Goal: Task Accomplishment & Management: Manage account settings

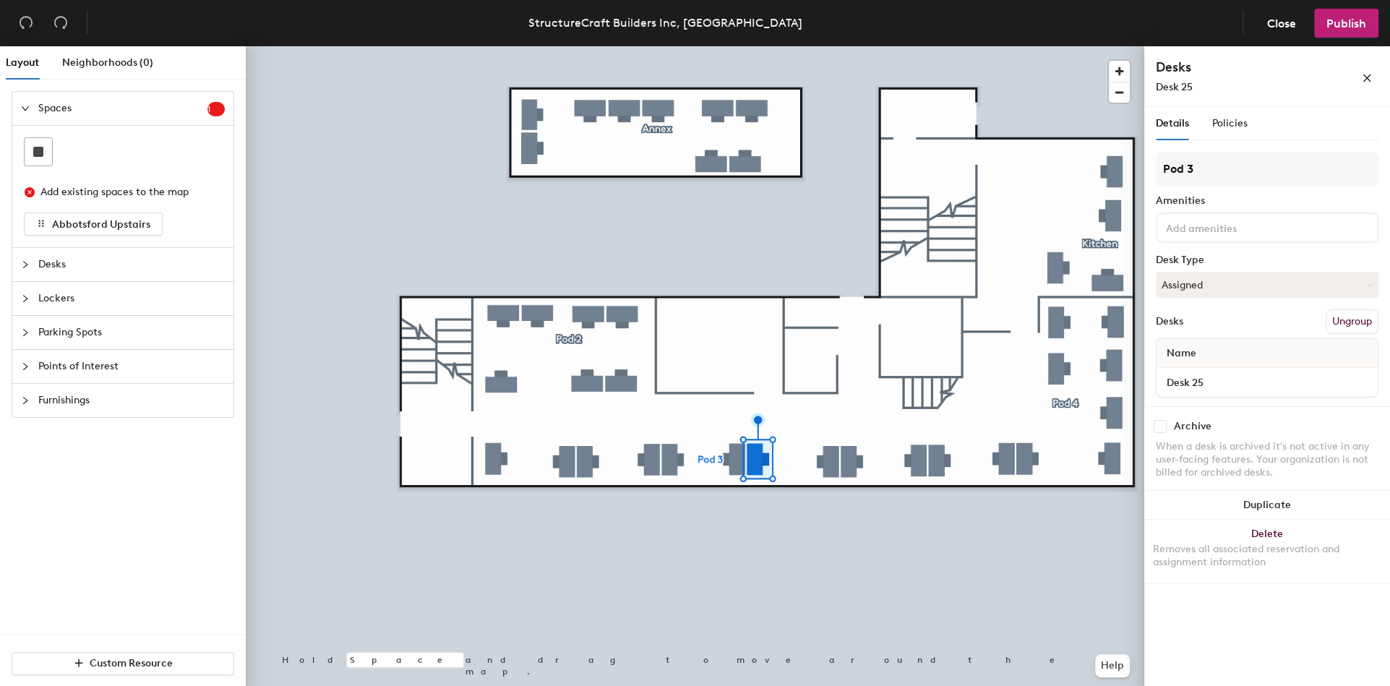
click at [1246, 137] on div "Details Policies" at bounding box center [1267, 123] width 223 height 33
click at [1229, 121] on span "Policies" at bounding box center [1229, 123] width 35 height 12
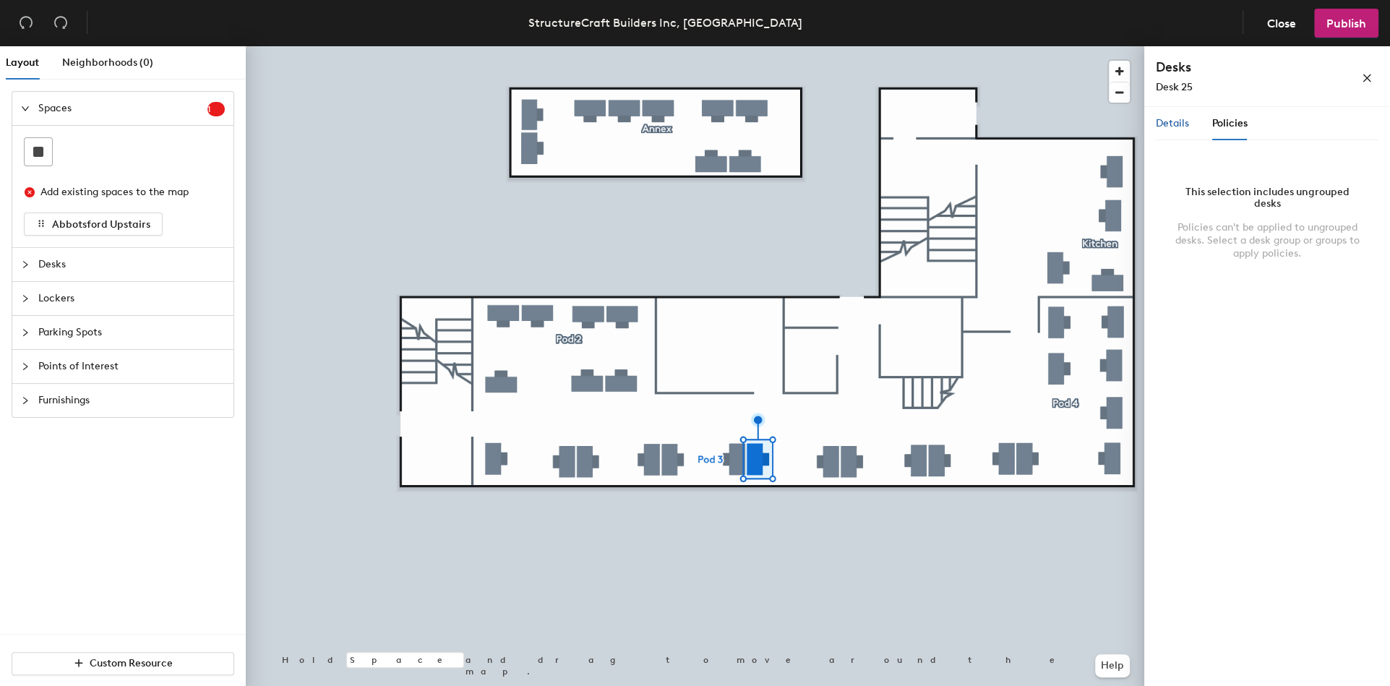
click at [1182, 120] on span "Details" at bounding box center [1172, 123] width 33 height 12
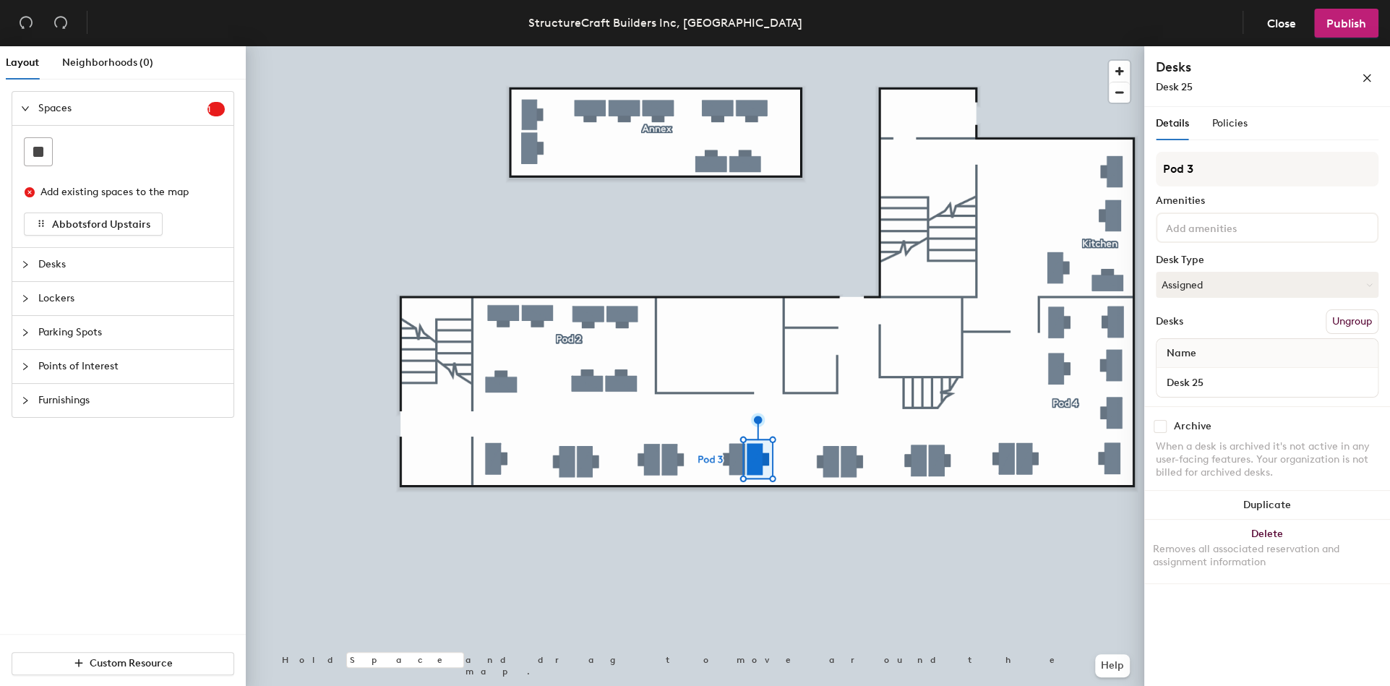
click at [20, 259] on div "Desks" at bounding box center [122, 264] width 221 height 33
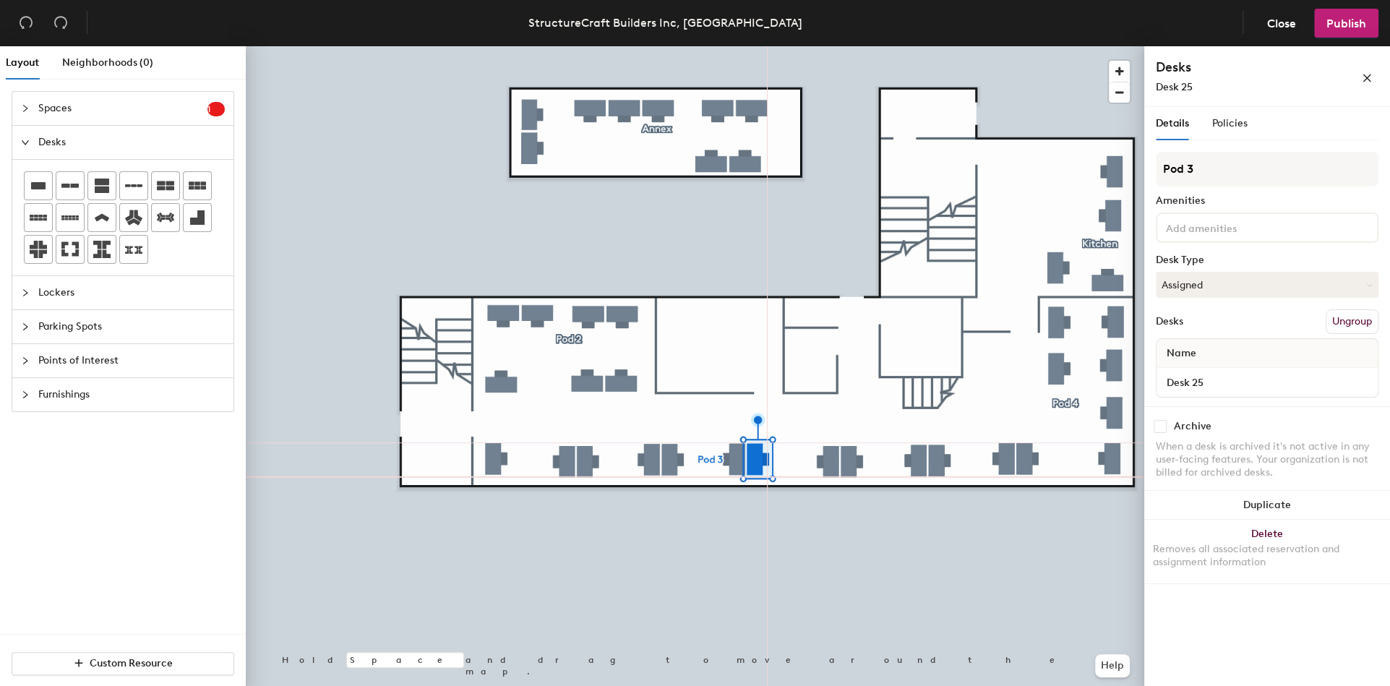
click at [16, 59] on span "Layout" at bounding box center [22, 62] width 33 height 12
click at [99, 67] on span "Neighborhoods (0)" at bounding box center [107, 62] width 91 height 12
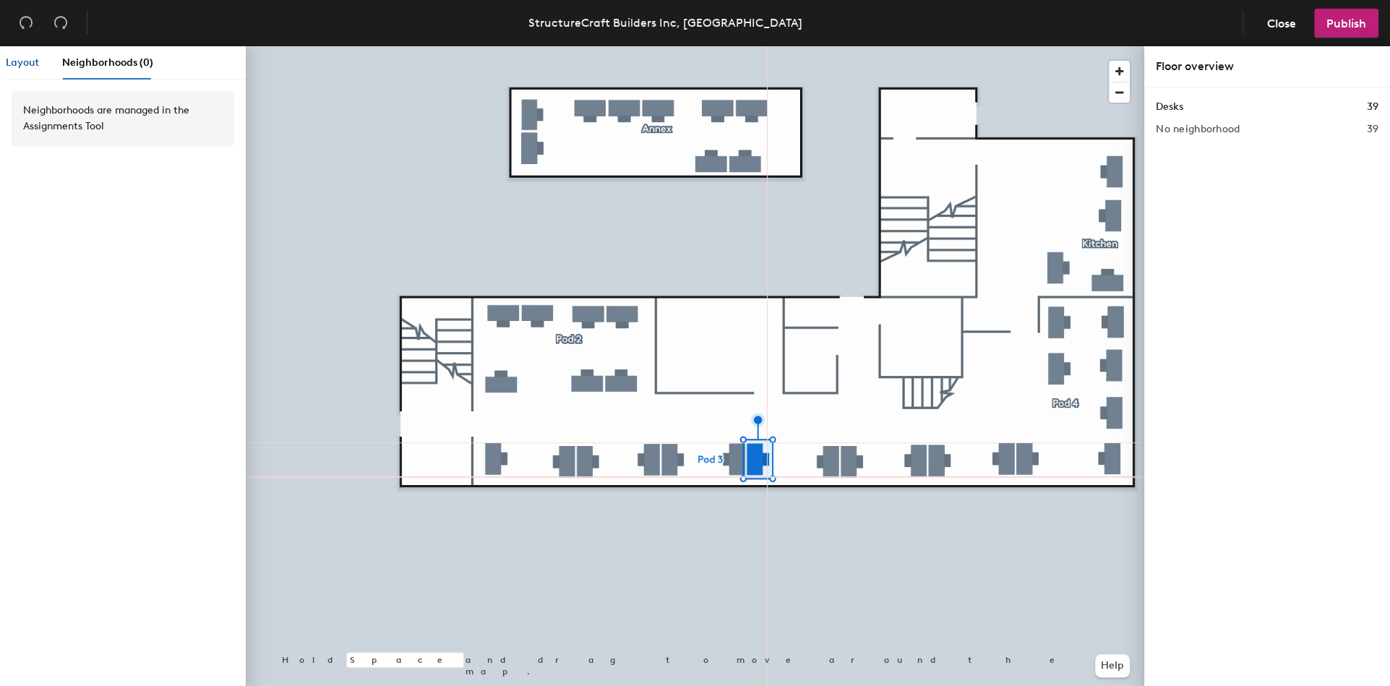
click at [17, 67] on span "Layout" at bounding box center [22, 62] width 33 height 12
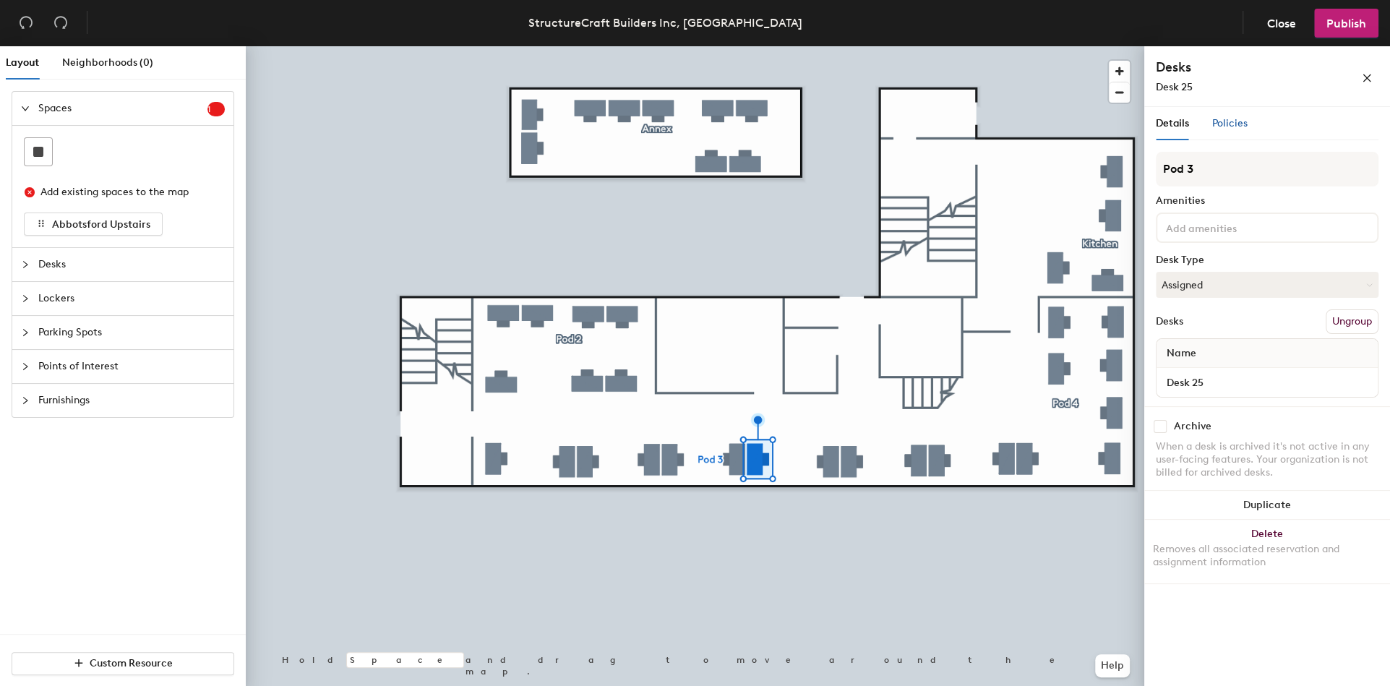
click at [1221, 120] on span "Policies" at bounding box center [1229, 123] width 35 height 12
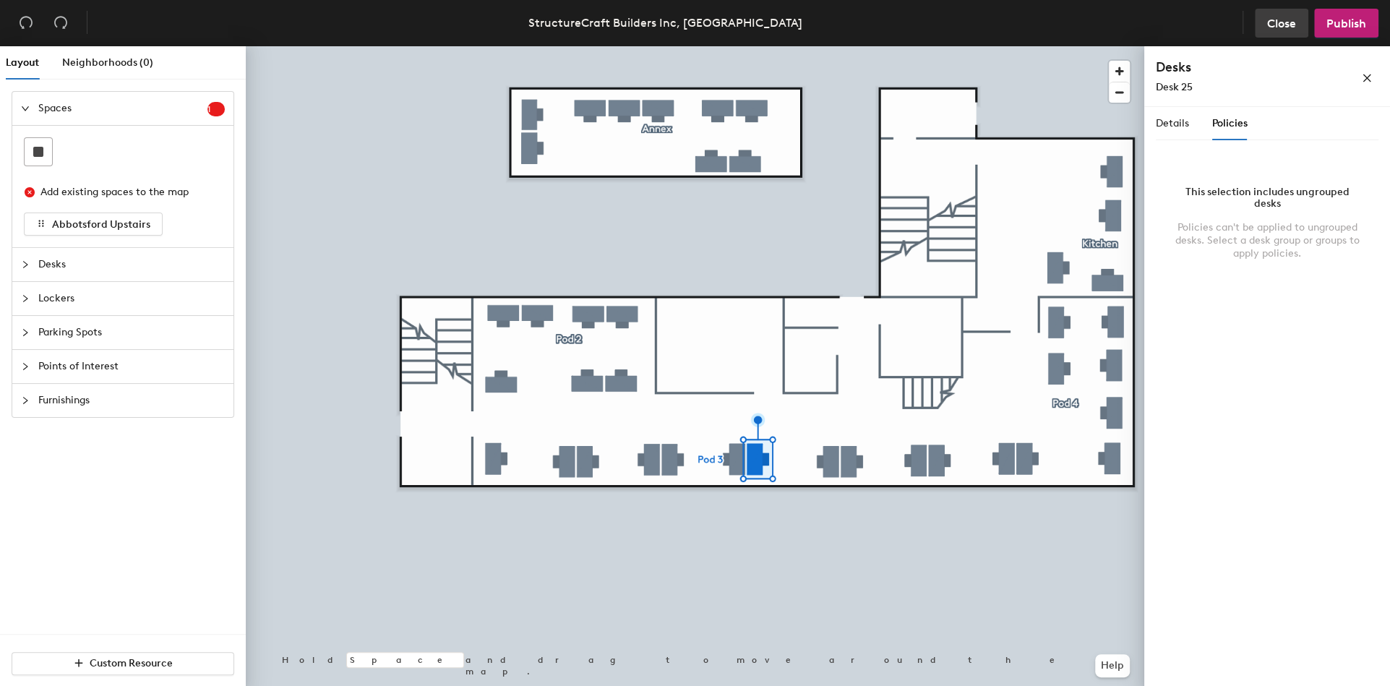
click at [1269, 30] on button "Close" at bounding box center [1281, 23] width 53 height 29
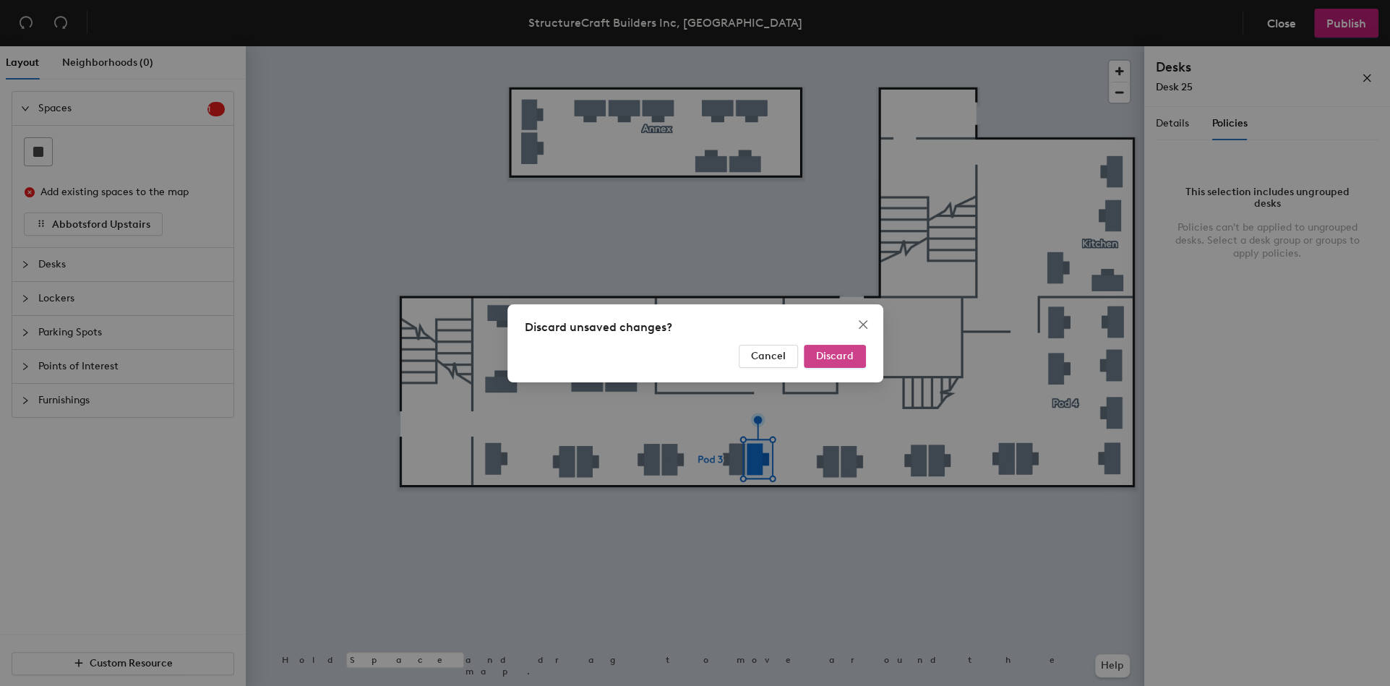
click at [831, 348] on button "Discard" at bounding box center [835, 356] width 62 height 23
